Goal: Task Accomplishment & Management: Manage account settings

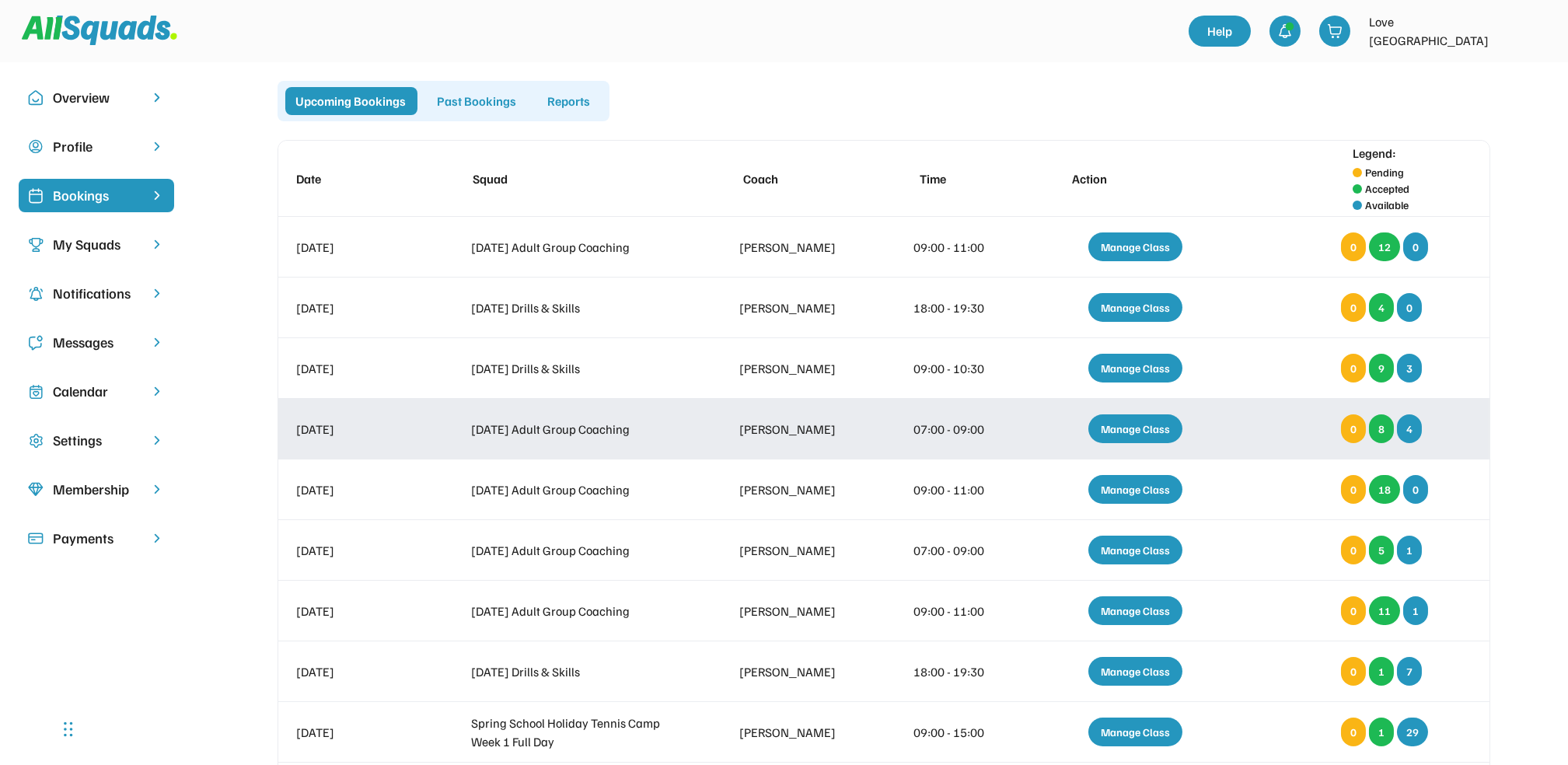
click at [1144, 434] on div "Manage Class" at bounding box center [1135, 428] width 94 height 29
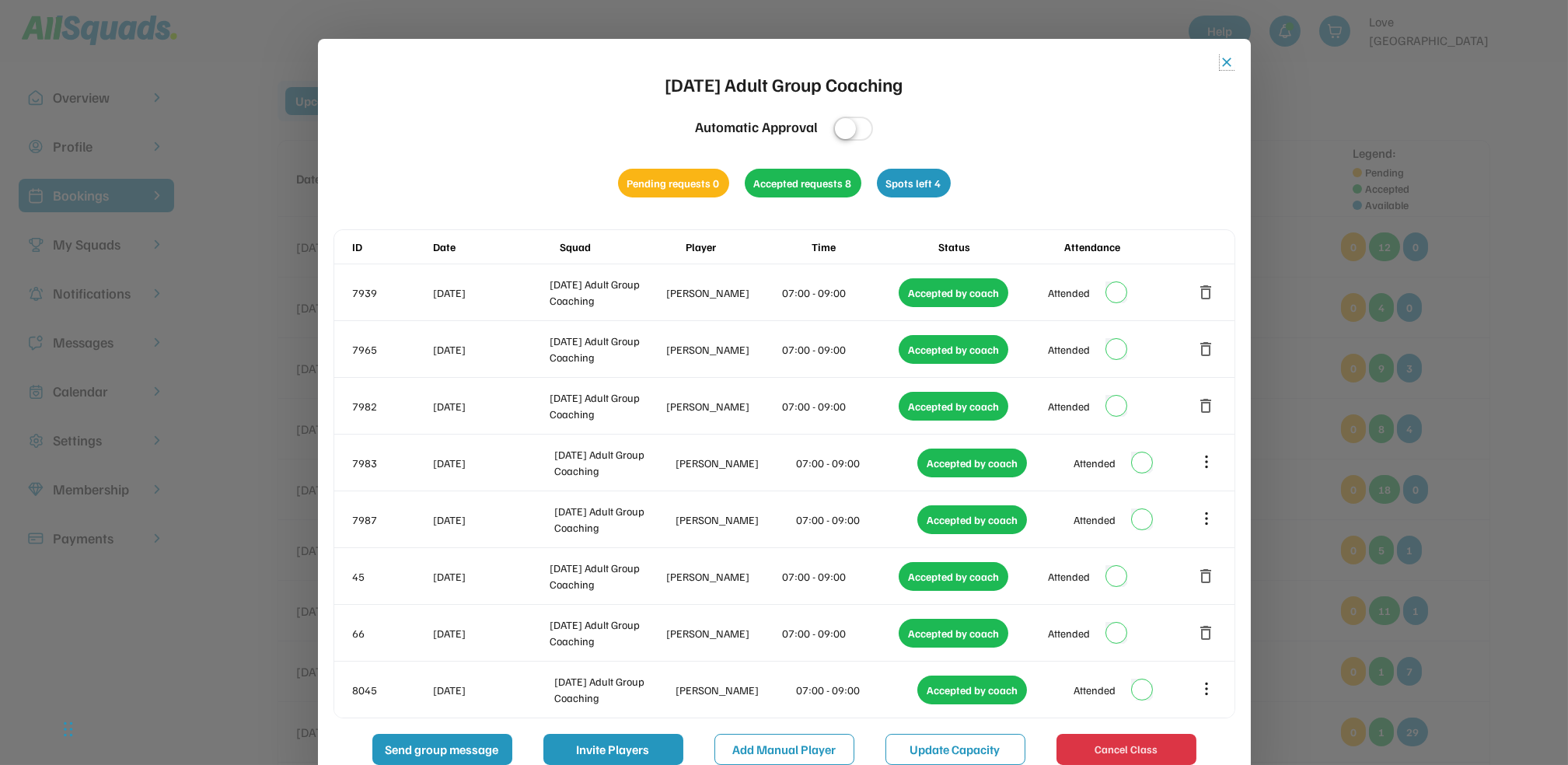
click at [1226, 64] on button "close" at bounding box center [1227, 62] width 16 height 16
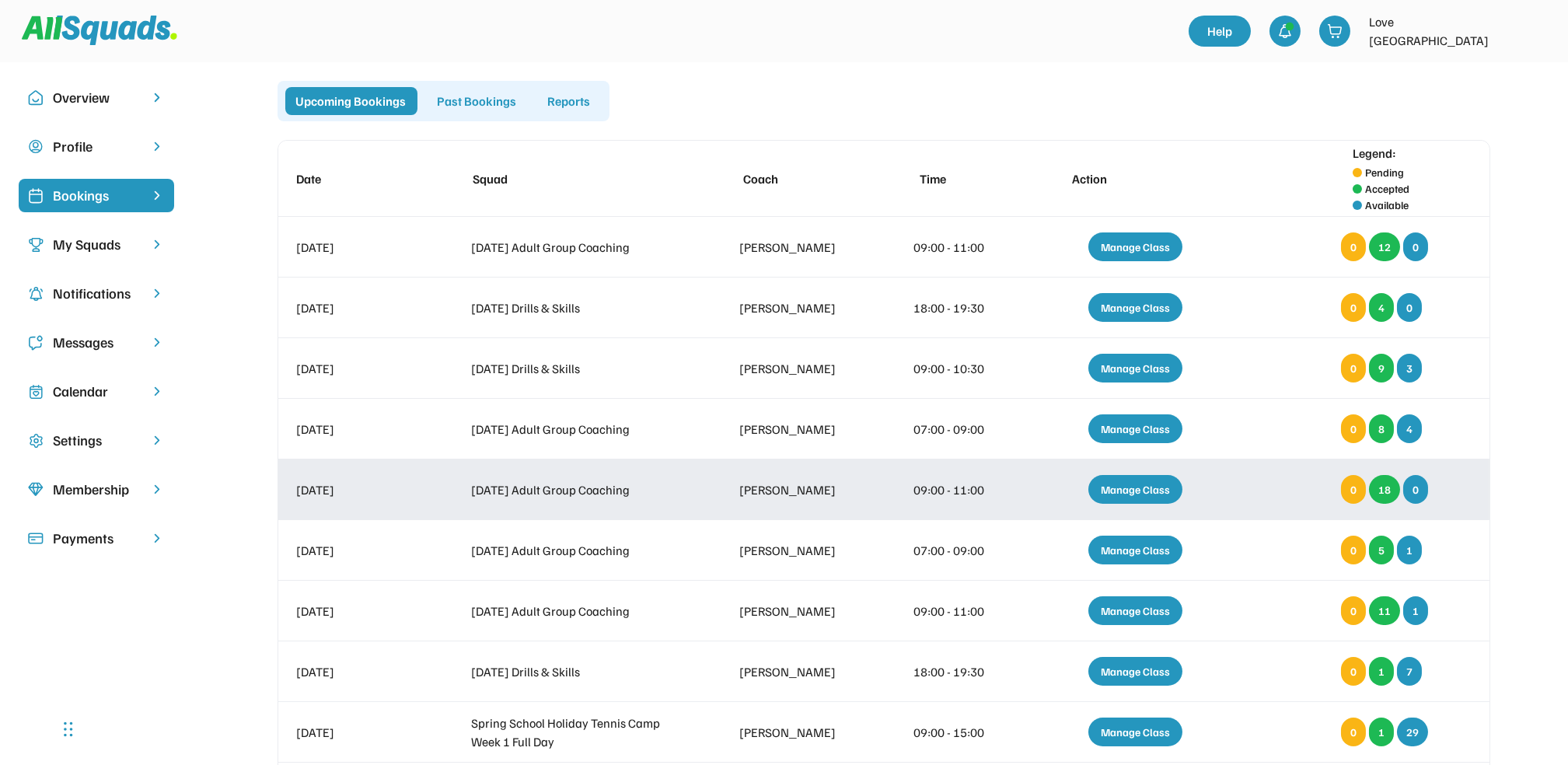
click at [1125, 489] on div "Manage Class" at bounding box center [1135, 489] width 94 height 29
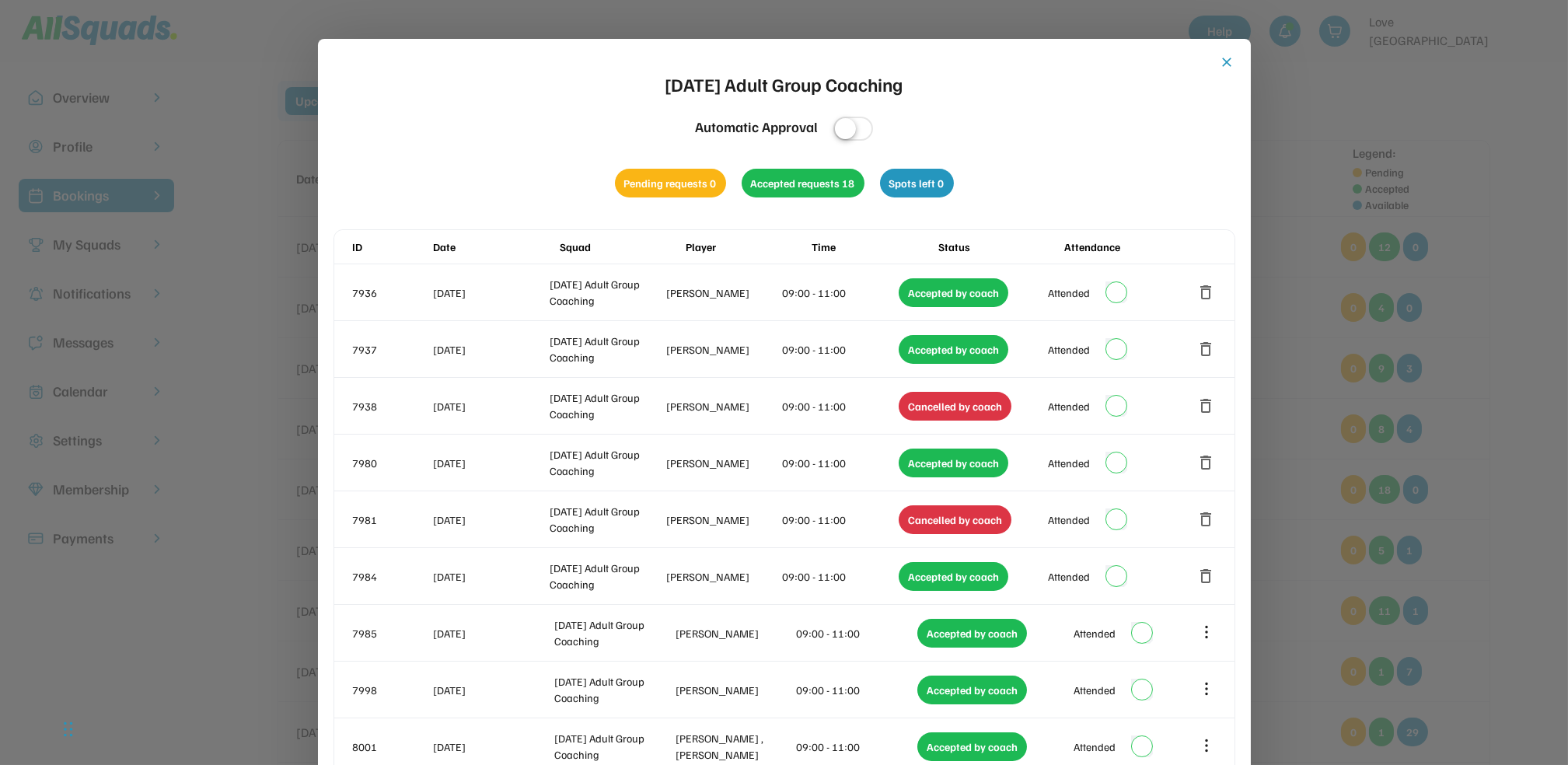
click at [1225, 61] on button "close" at bounding box center [1227, 62] width 16 height 16
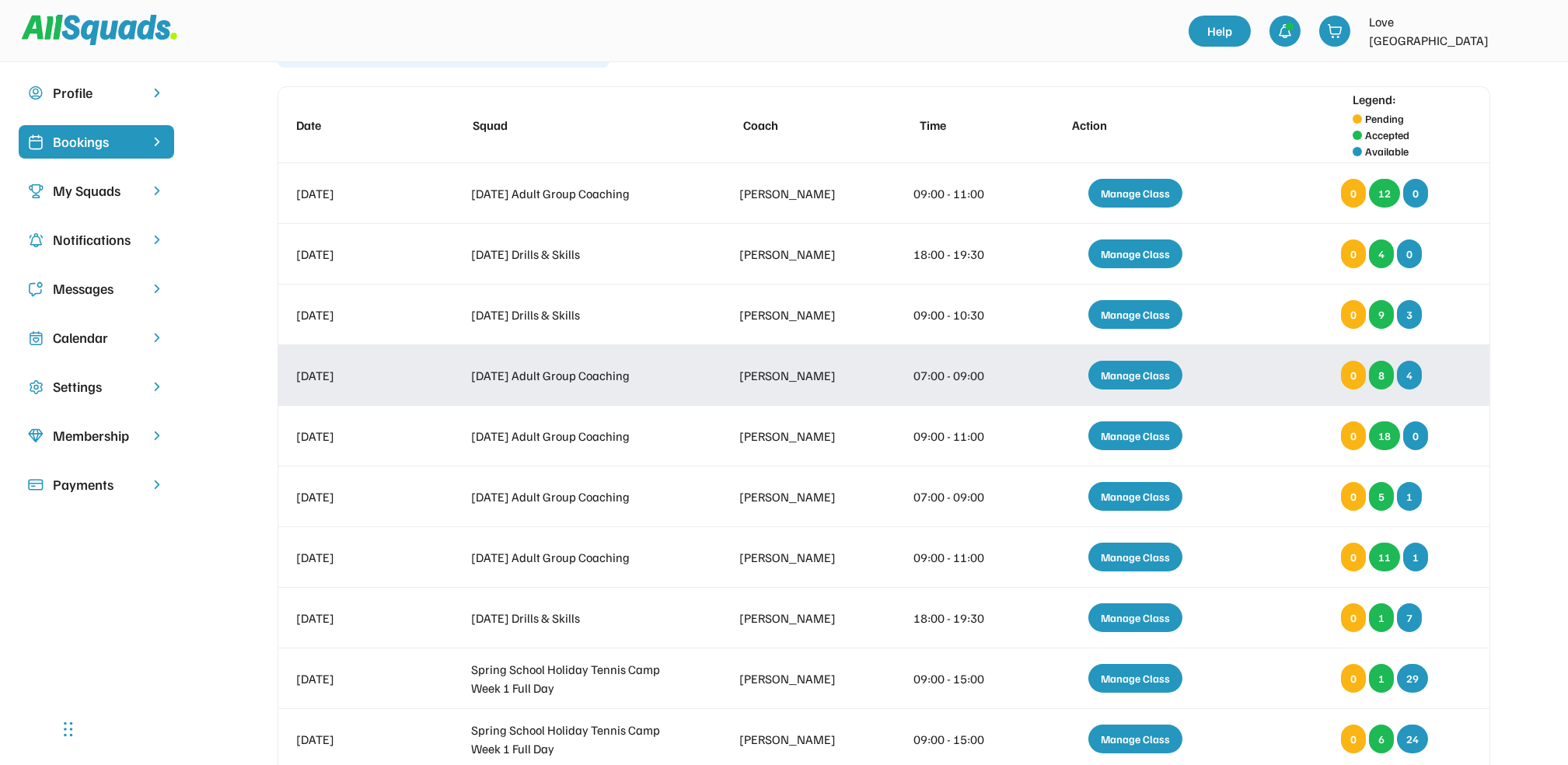
scroll to position [104, 0]
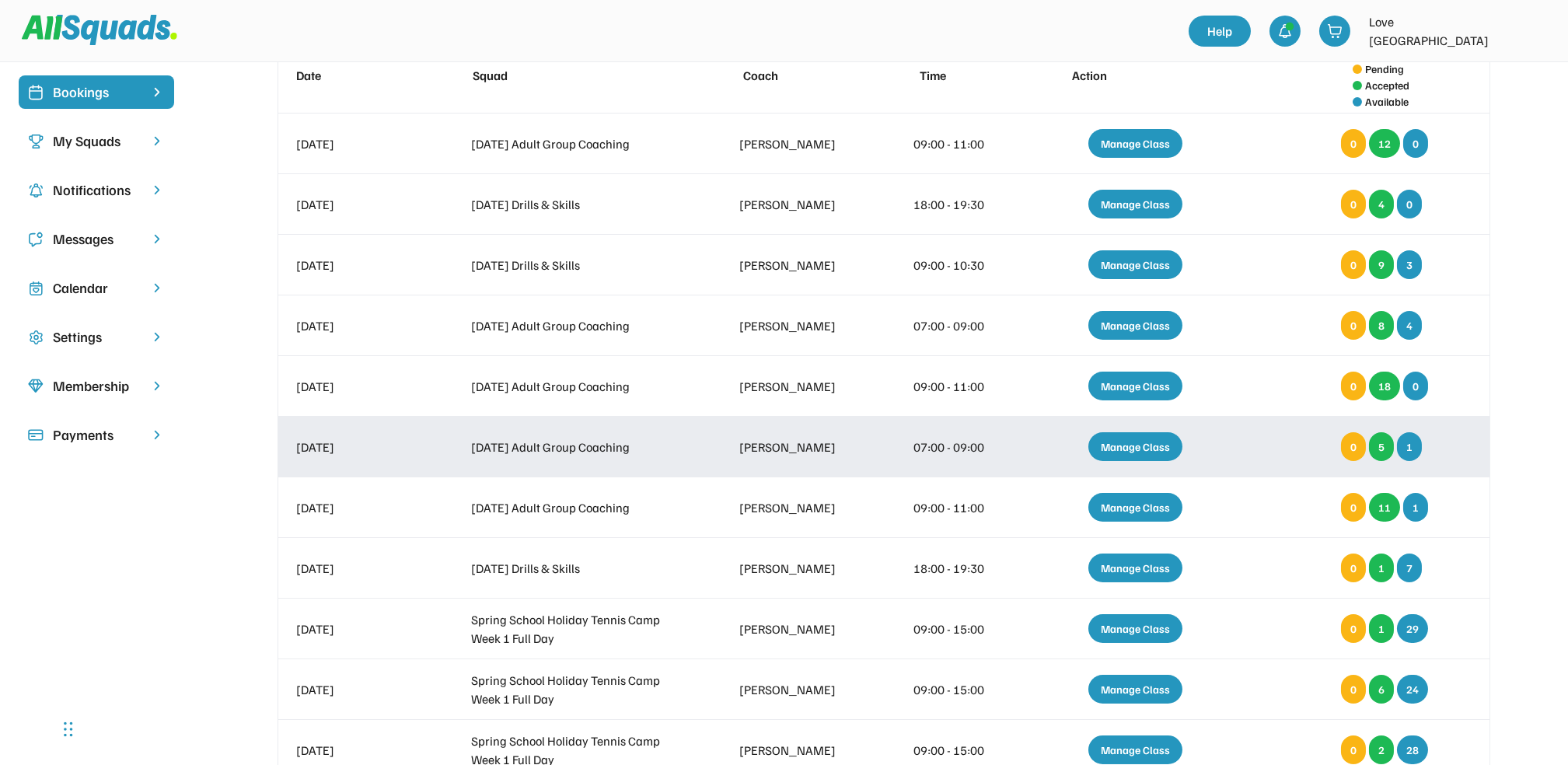
click at [1132, 439] on div "Manage Class" at bounding box center [1135, 447] width 94 height 29
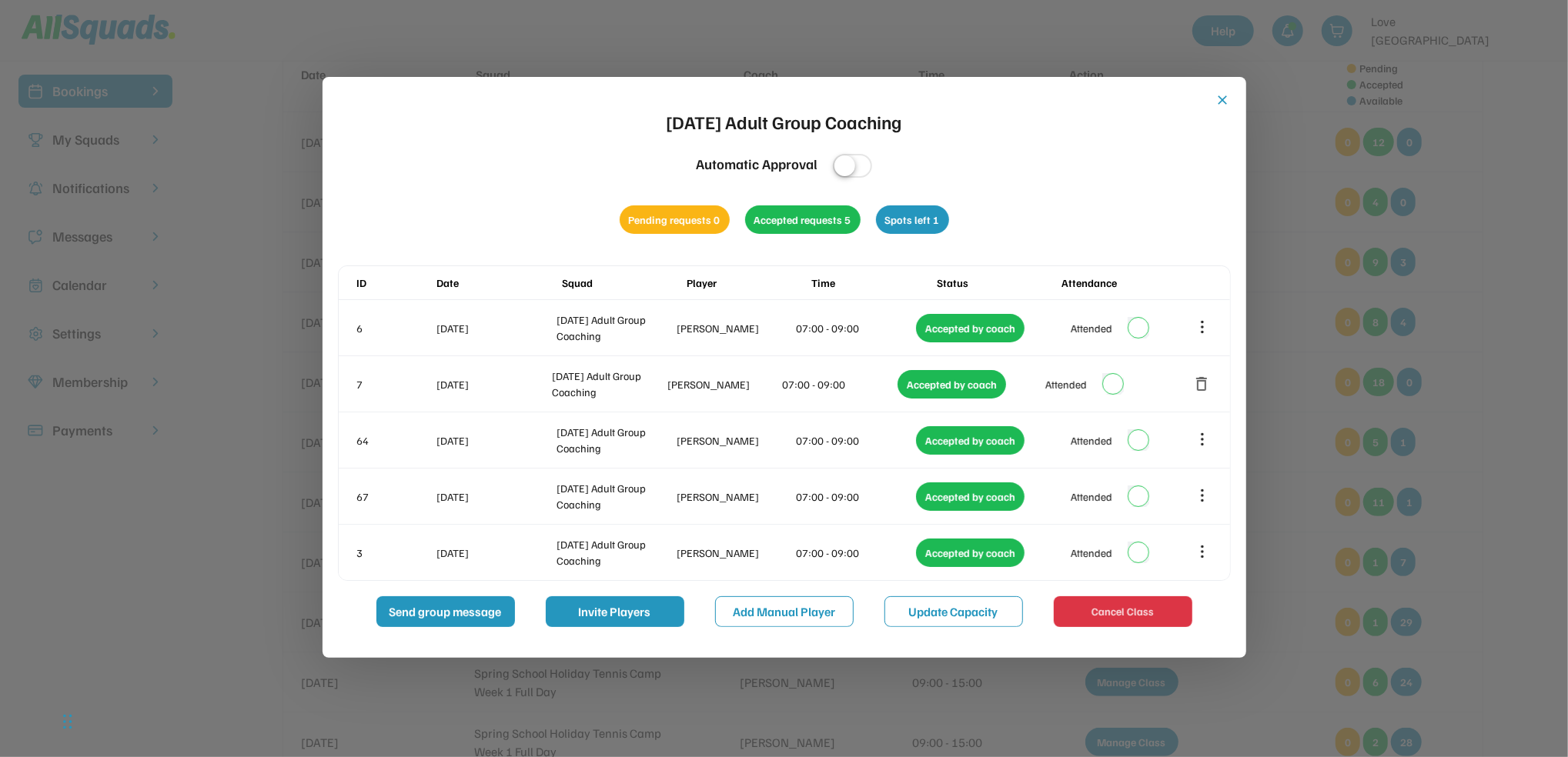
click at [1225, 90] on div "close Monday Adult Group Coaching Automatic Approval Pending requests 0 Accepte…" at bounding box center [784, 367] width 924 height 581
click at [1224, 99] on button "close" at bounding box center [1223, 100] width 15 height 15
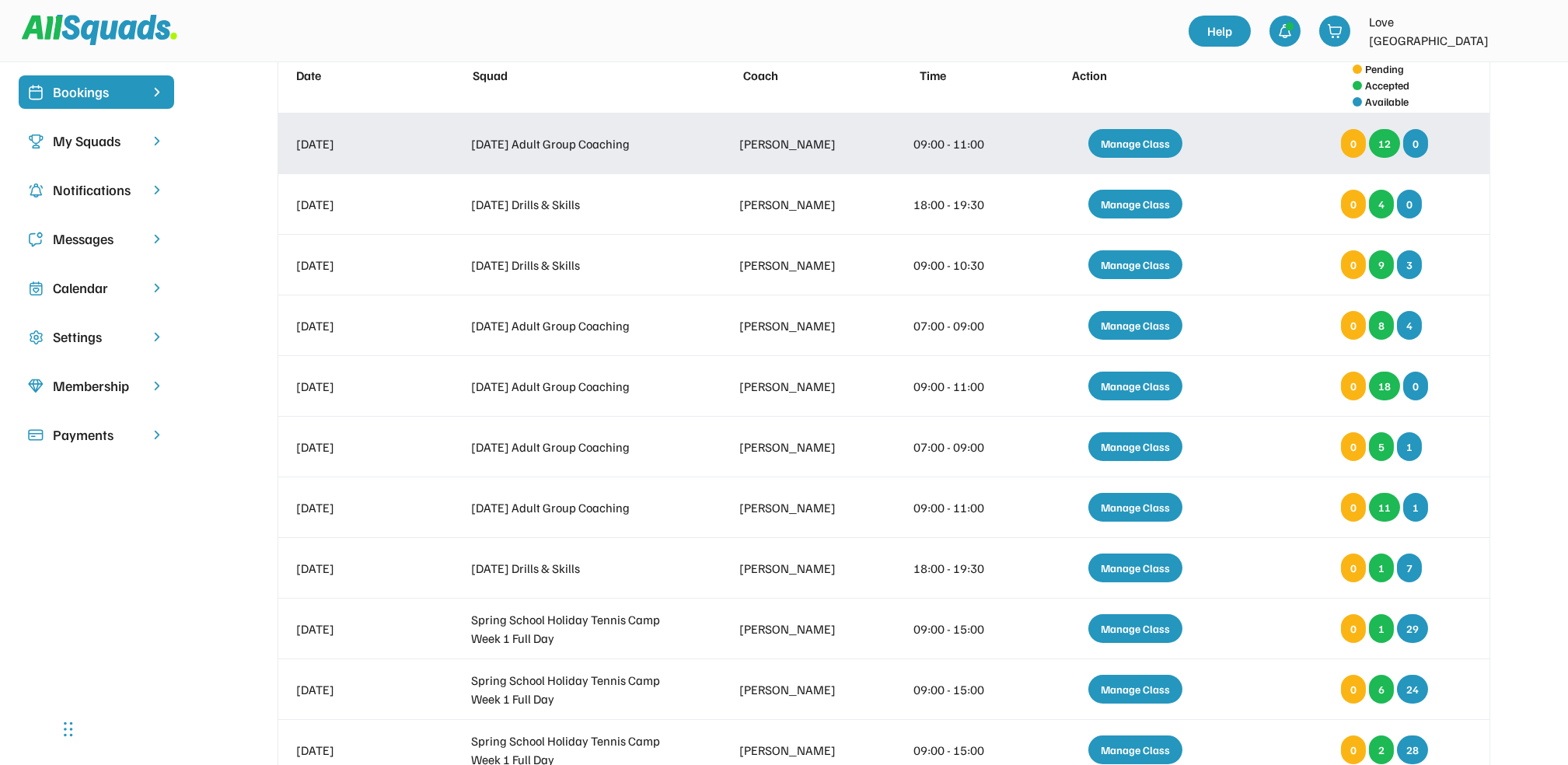
click at [1130, 145] on div "Manage Class" at bounding box center [1135, 143] width 94 height 29
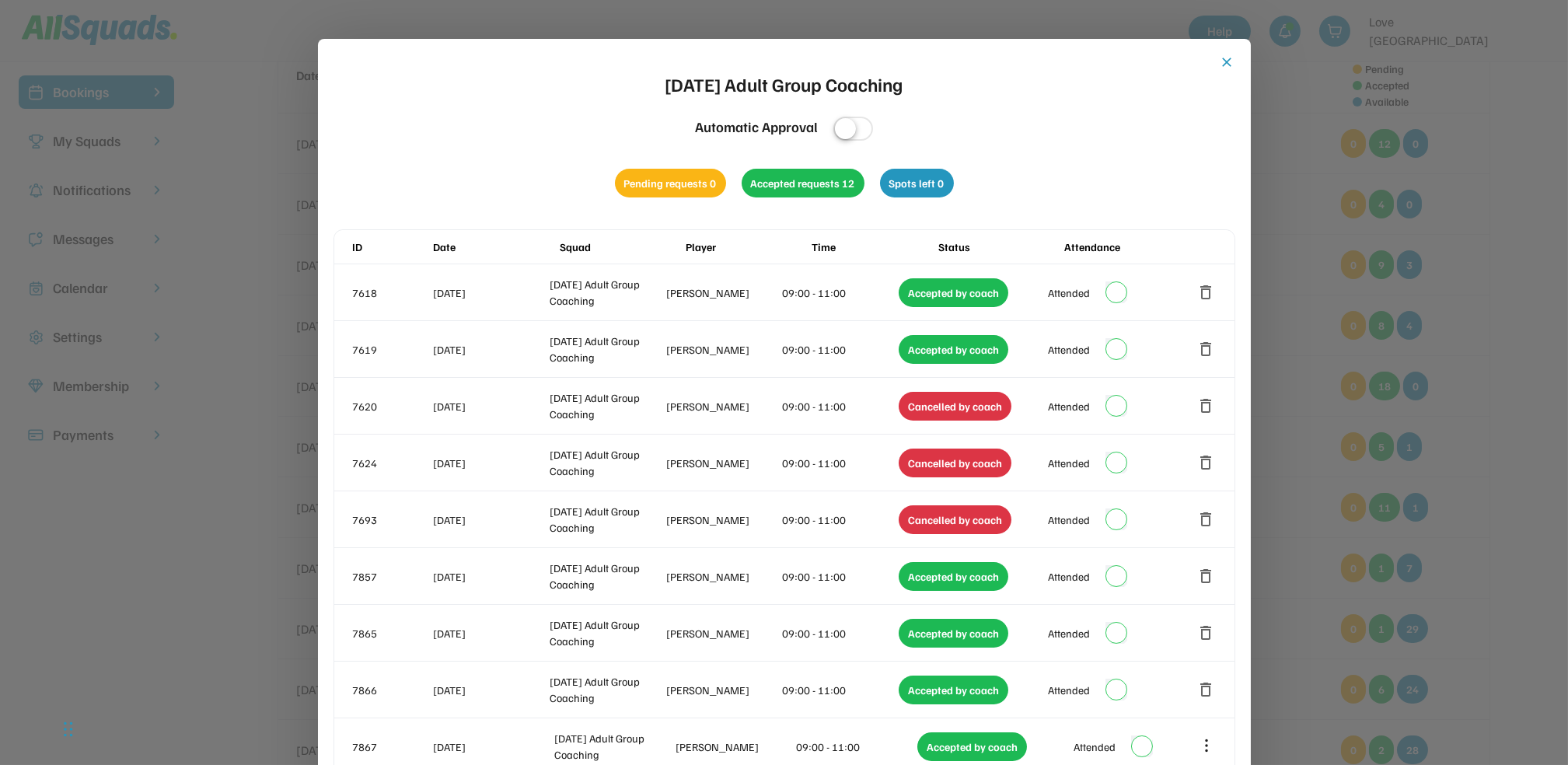
click at [1232, 67] on button "close" at bounding box center [1227, 62] width 16 height 16
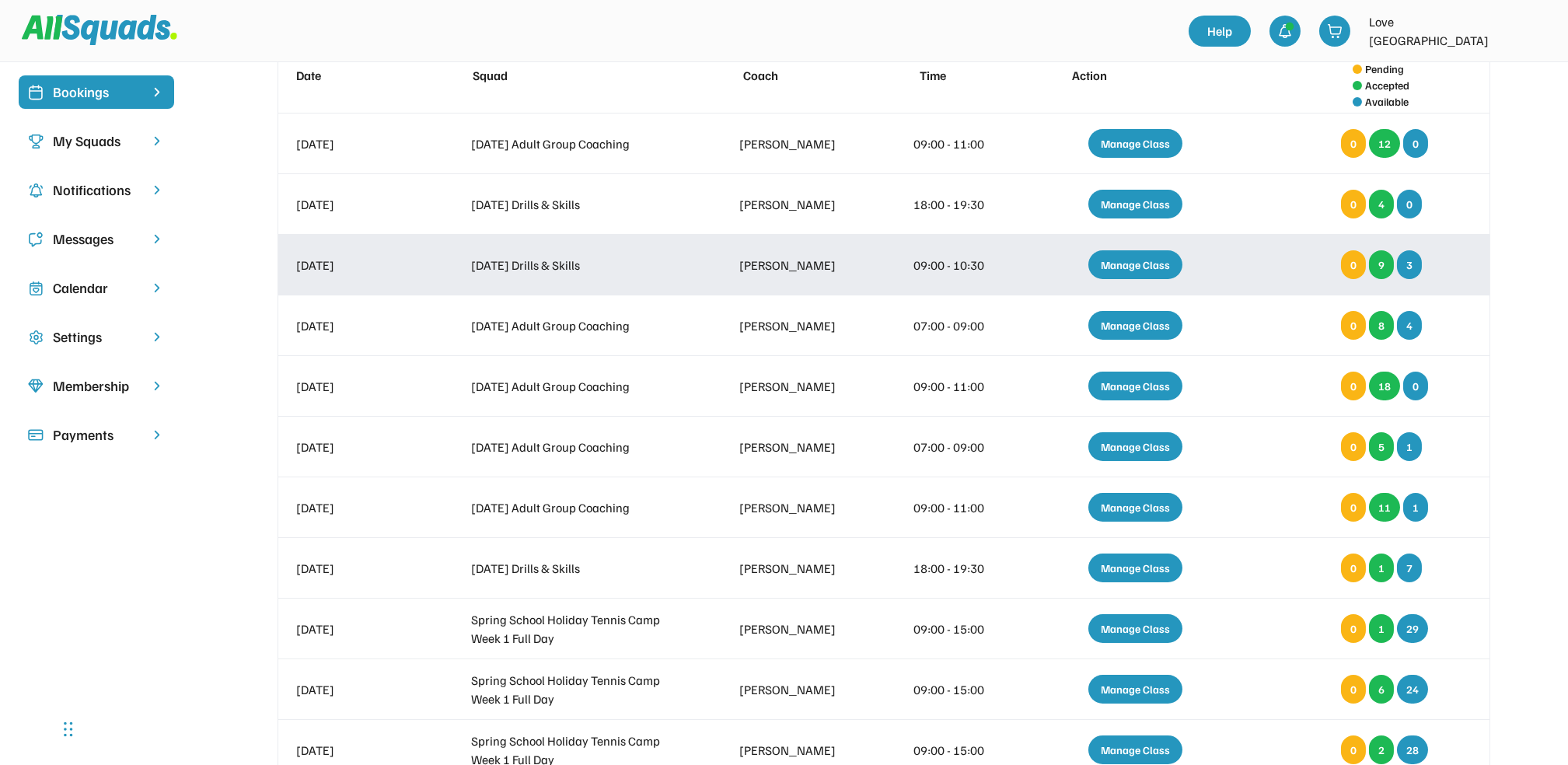
click at [1136, 257] on div "Manage Class" at bounding box center [1135, 264] width 94 height 29
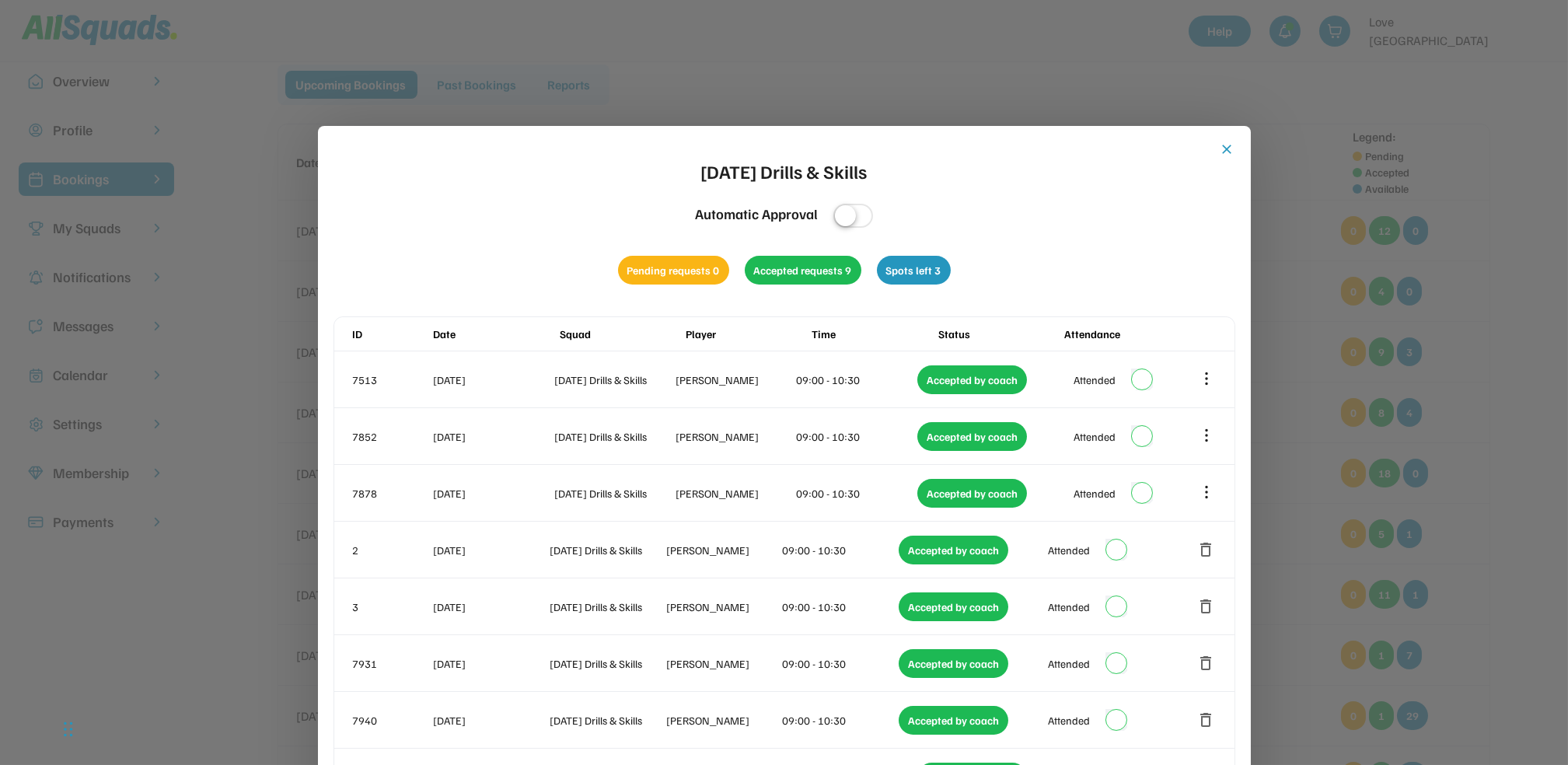
scroll to position [0, 0]
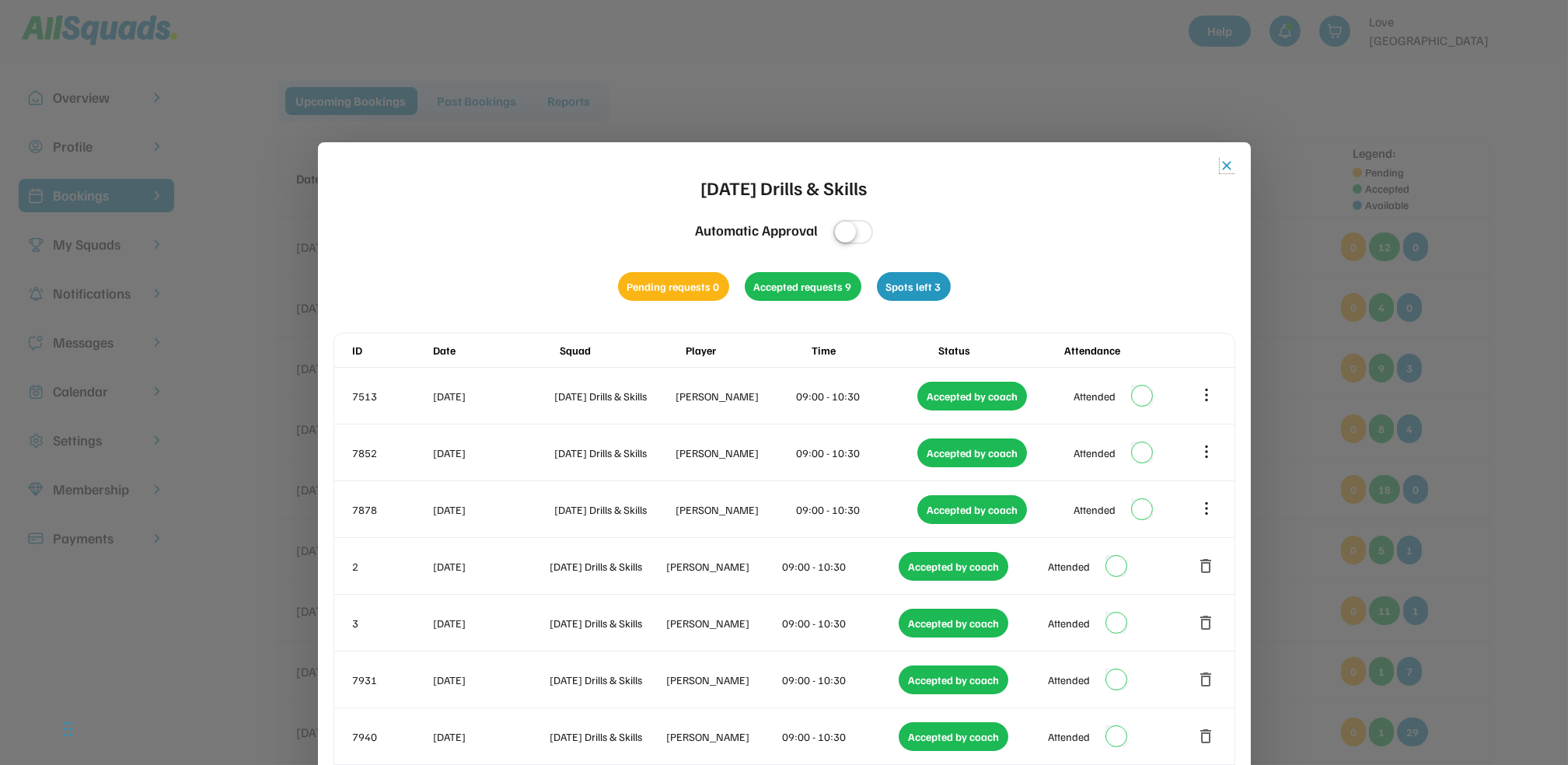
click at [1234, 161] on button "close" at bounding box center [1227, 165] width 16 height 16
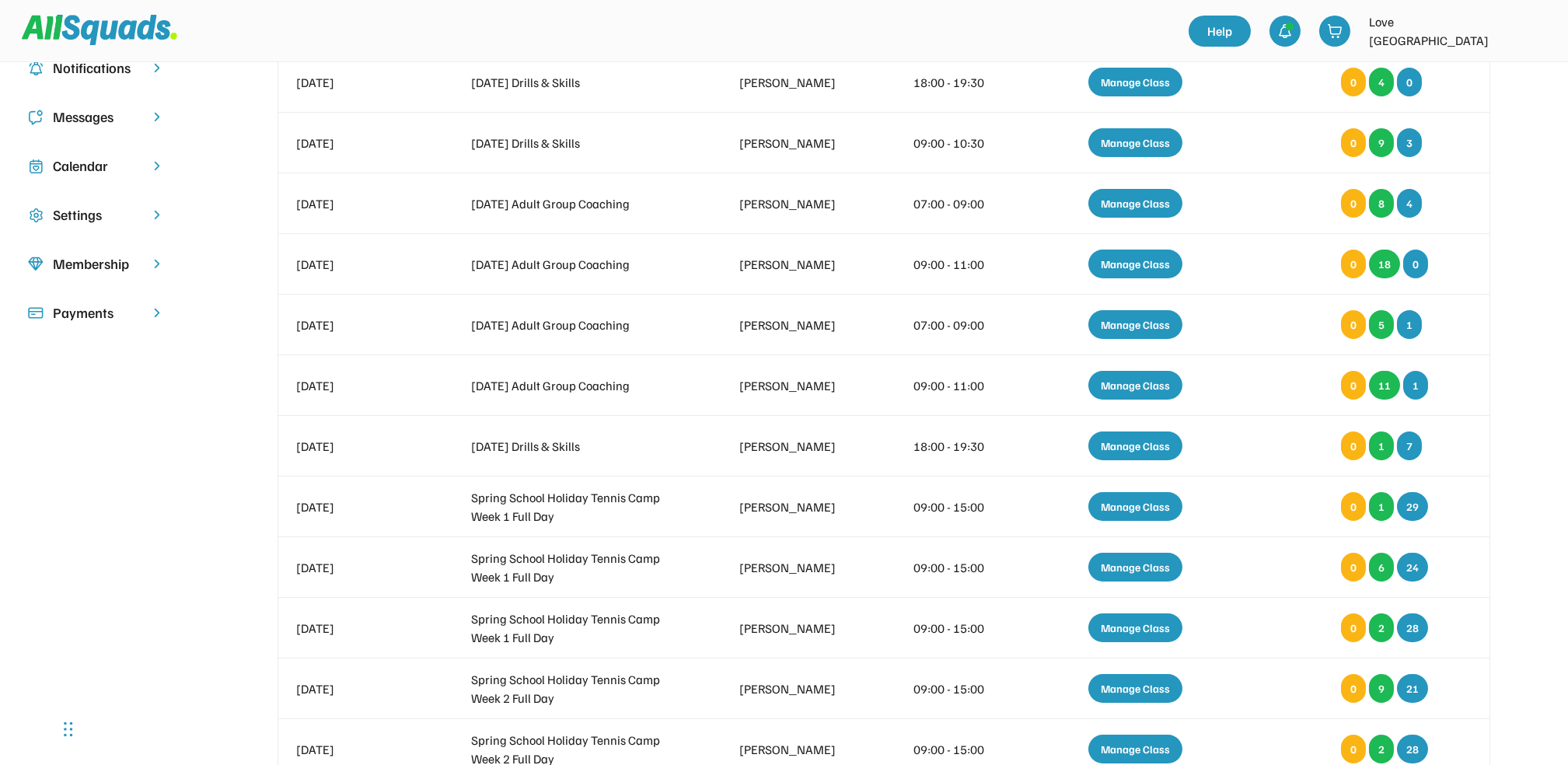
scroll to position [220, 0]
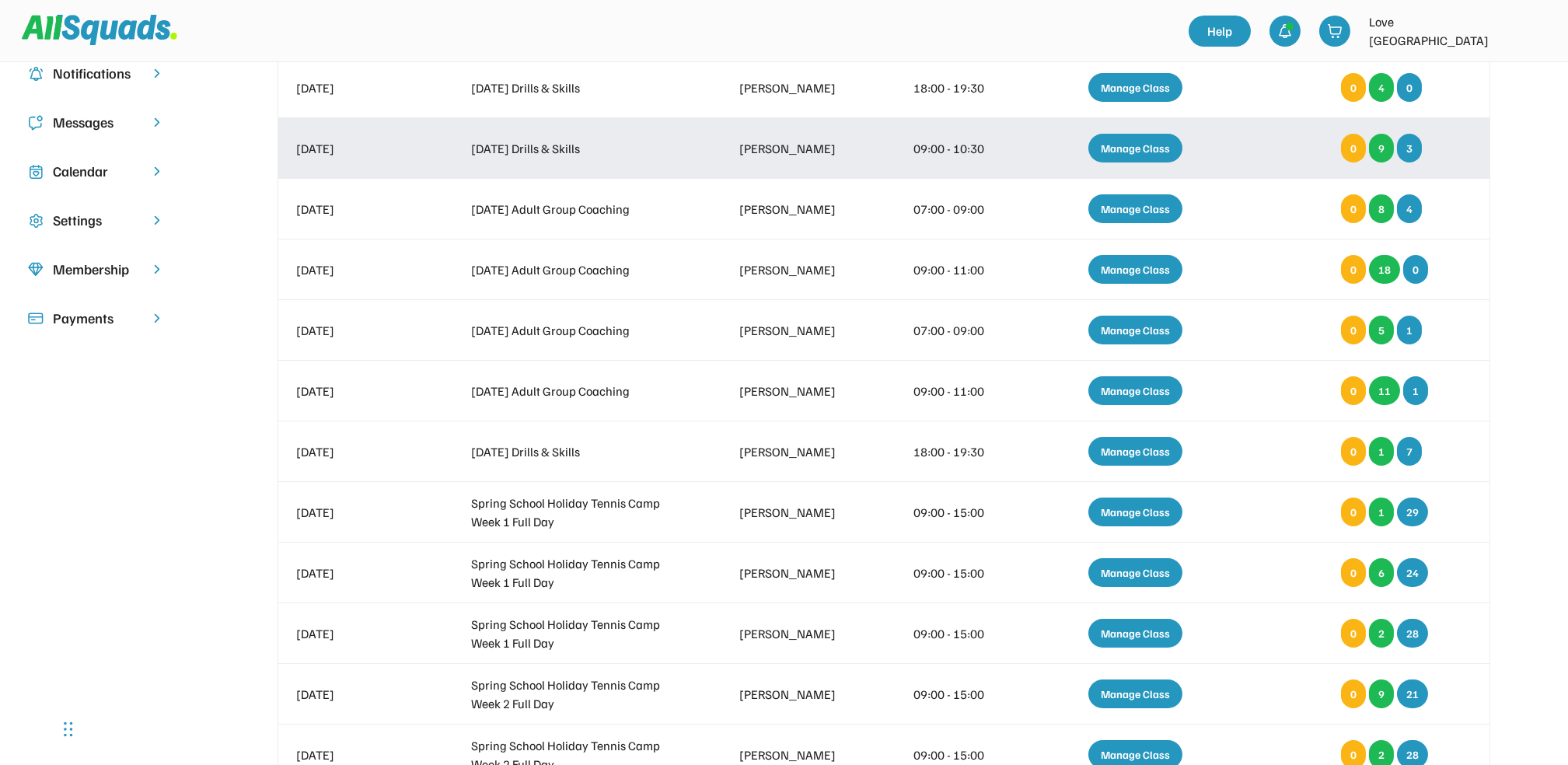
click at [1156, 147] on div "Manage Class" at bounding box center [1135, 148] width 94 height 29
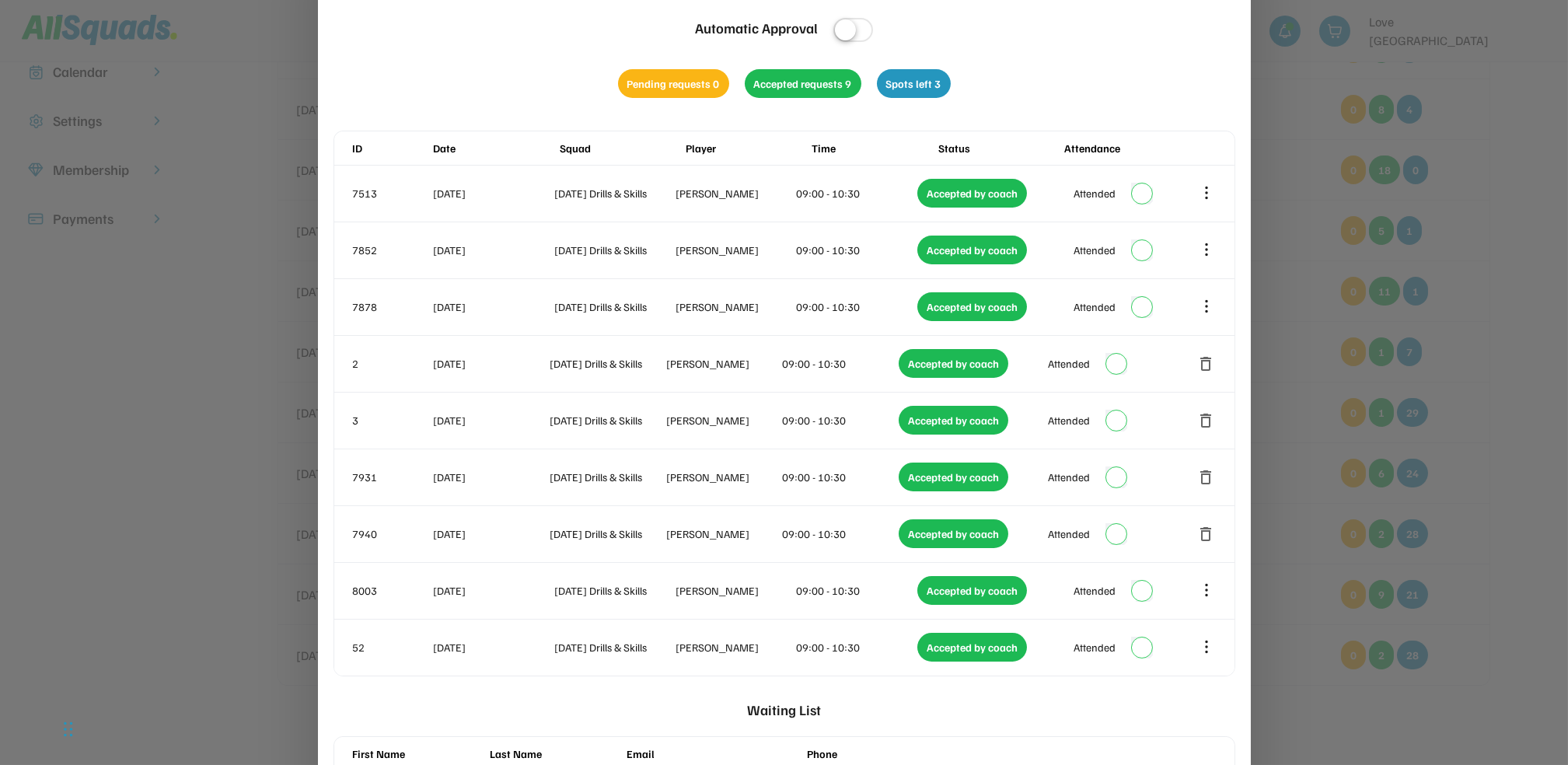
scroll to position [321, 0]
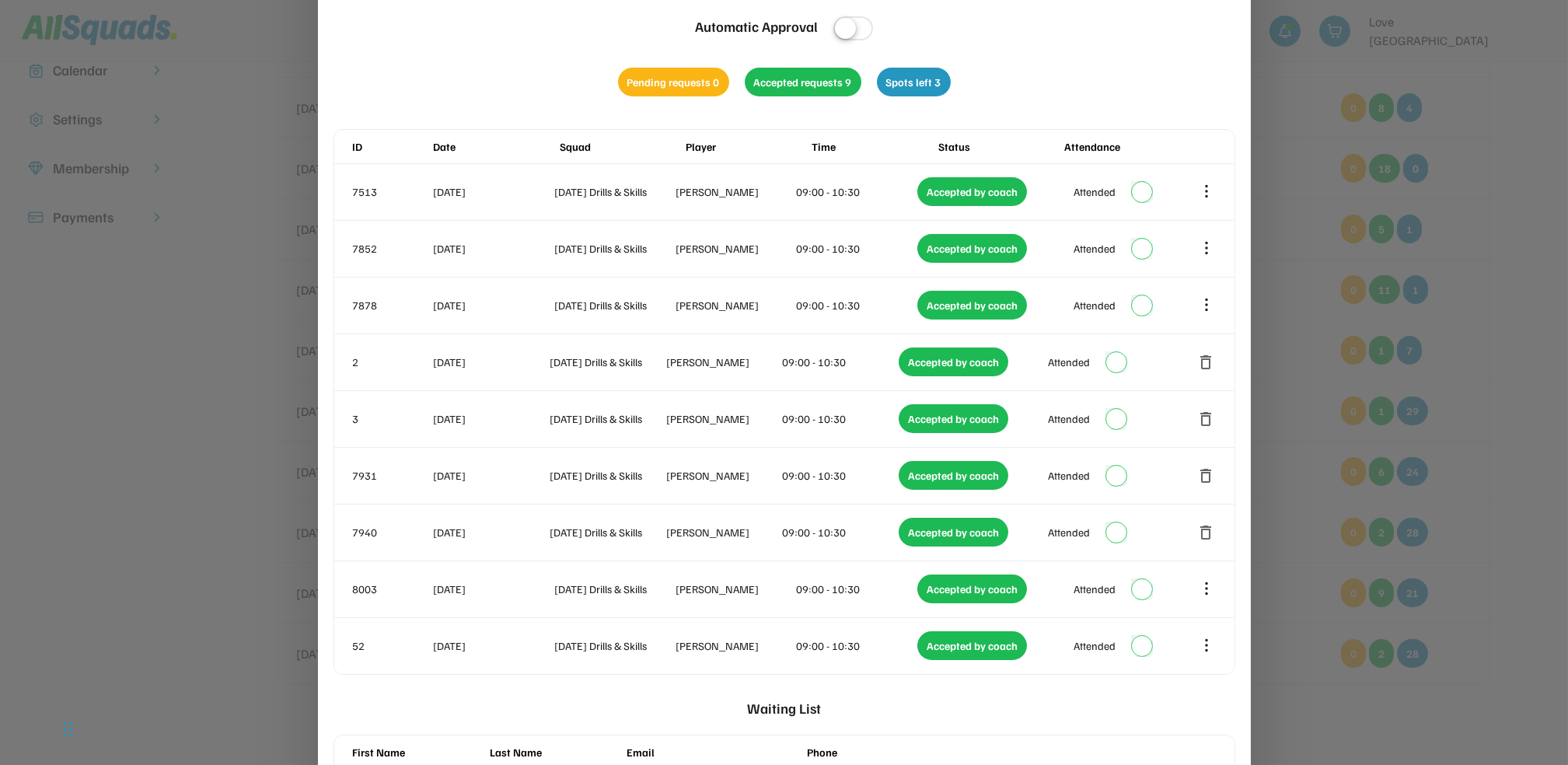
click at [1502, 288] on div at bounding box center [784, 382] width 1568 height 765
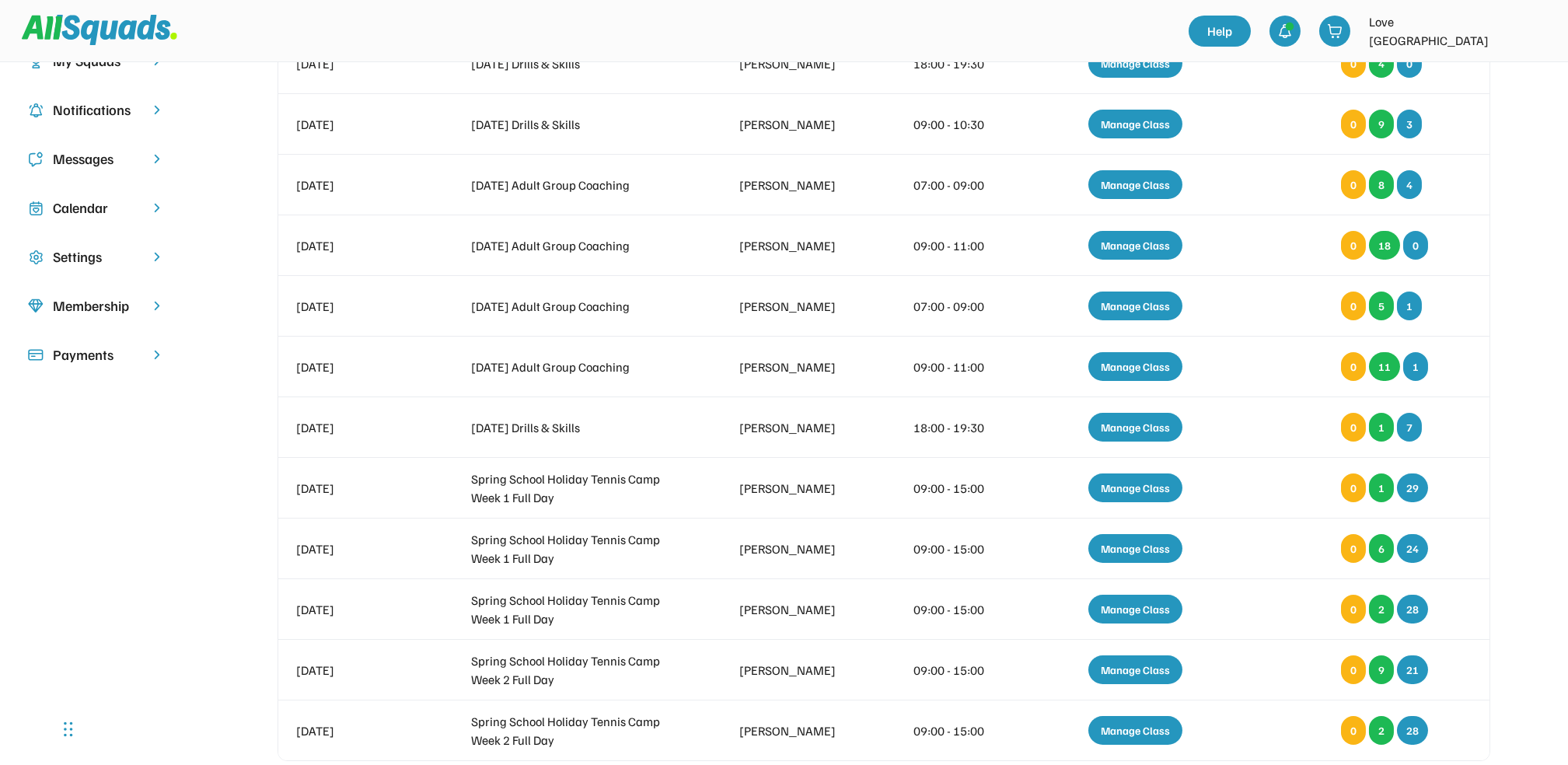
scroll to position [182, 0]
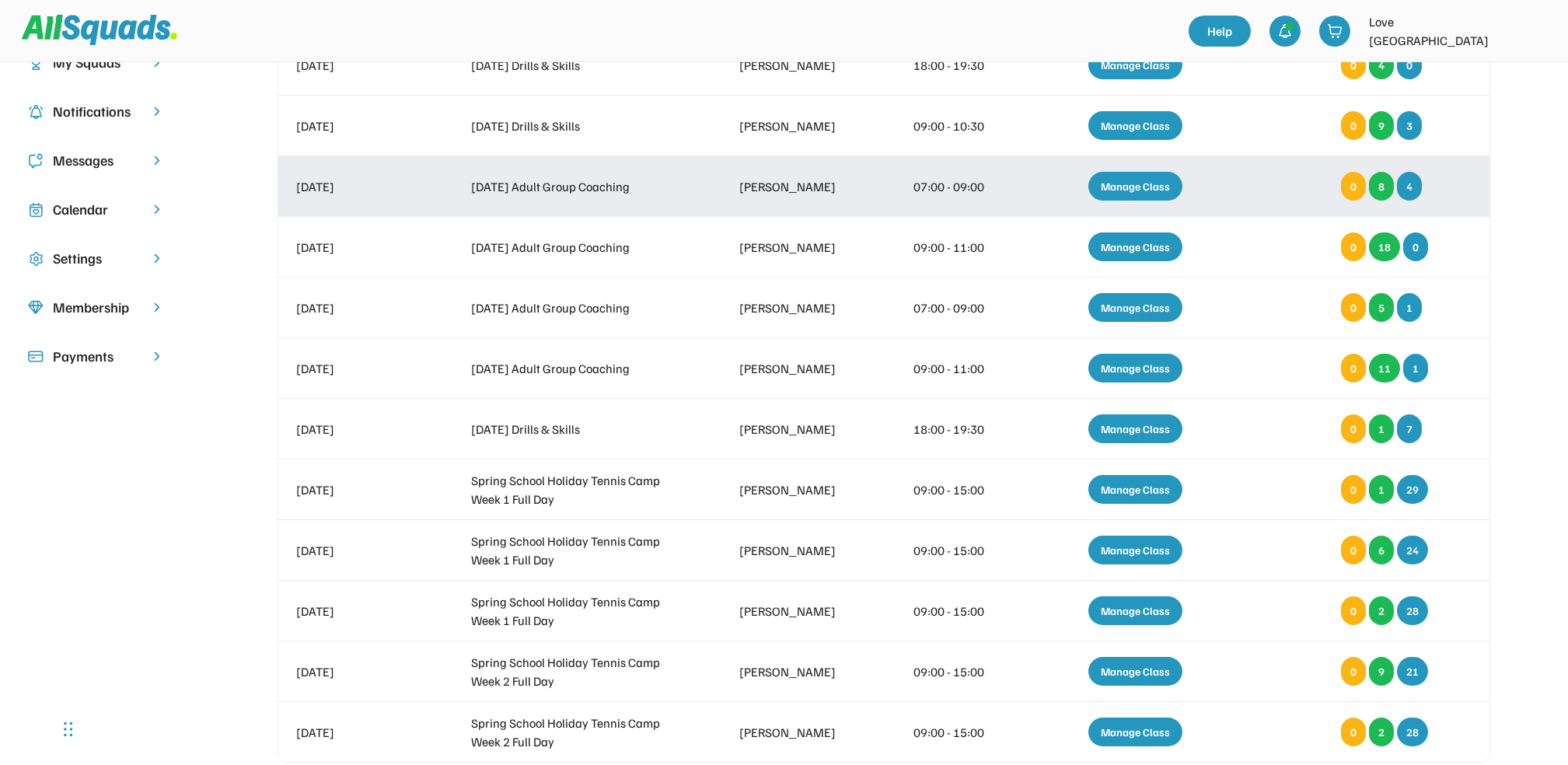
click at [1161, 179] on div "Manage Class" at bounding box center [1135, 186] width 94 height 29
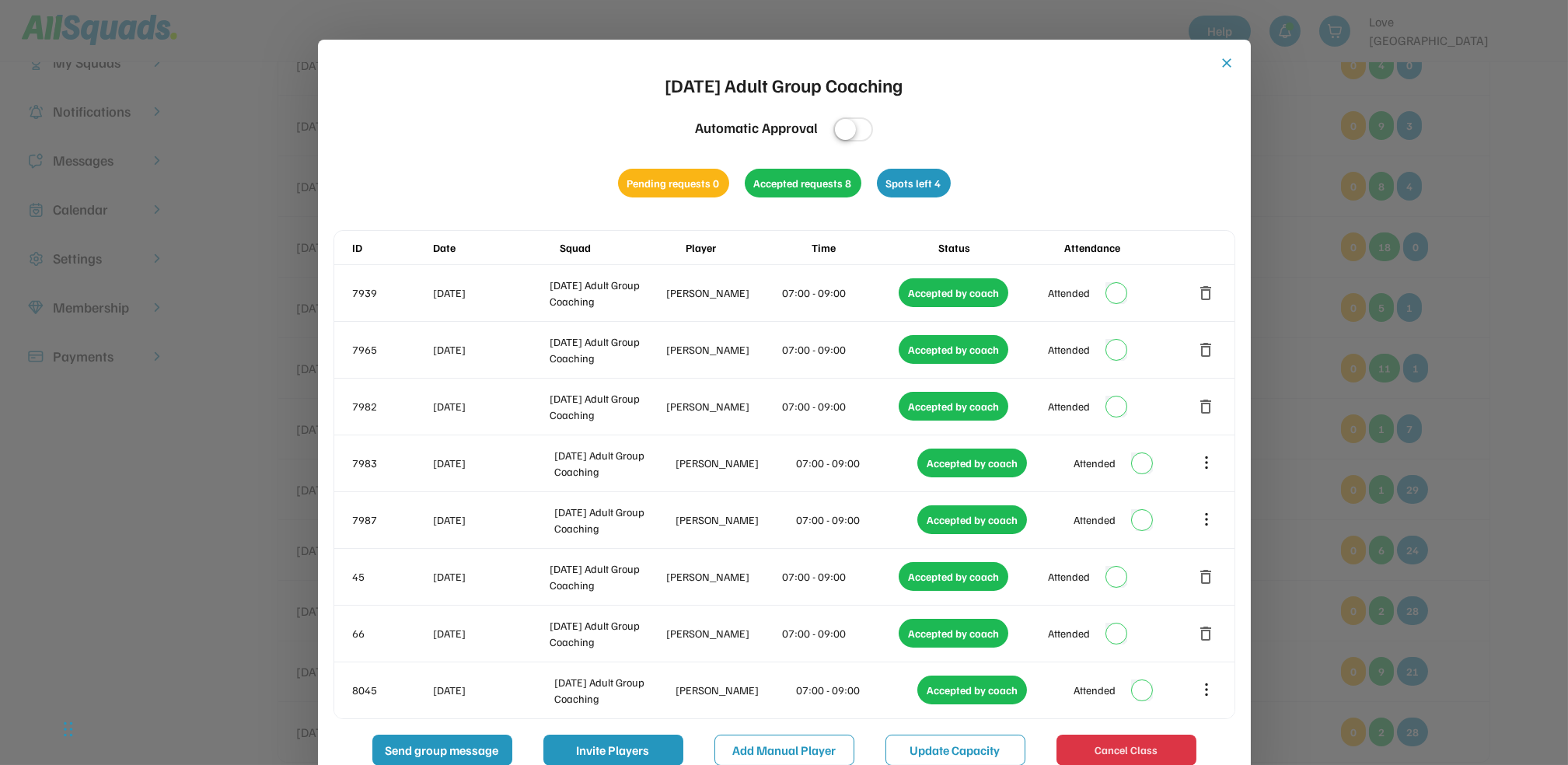
click at [1230, 68] on button "close" at bounding box center [1227, 63] width 16 height 16
